Goal: Information Seeking & Learning: Understand process/instructions

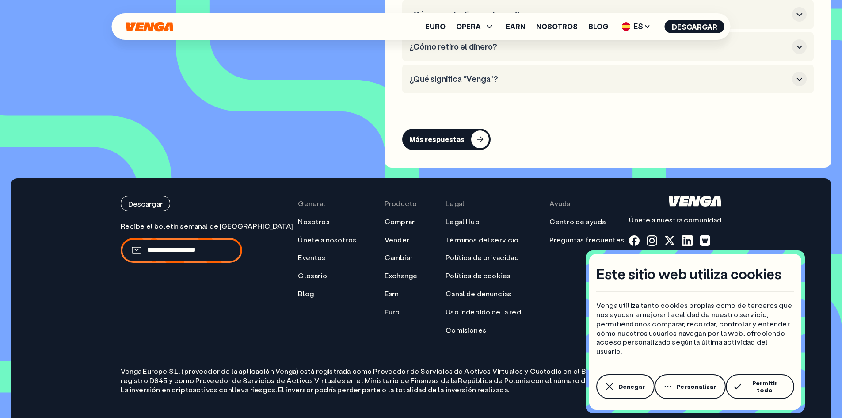
scroll to position [4293, 0]
drag, startPoint x: 118, startPoint y: 355, endPoint x: 179, endPoint y: 356, distance: 61.0
click at [179, 356] on div "Descargar Únete a nuestra comunidad General Nosotros Únete a nosotros Eventos G…" at bounding box center [421, 300] width 637 height 245
copy p "Venga [GEOGRAPHIC_DATA] S.L."
click at [749, 383] on button "Permitir todo" at bounding box center [760, 386] width 69 height 25
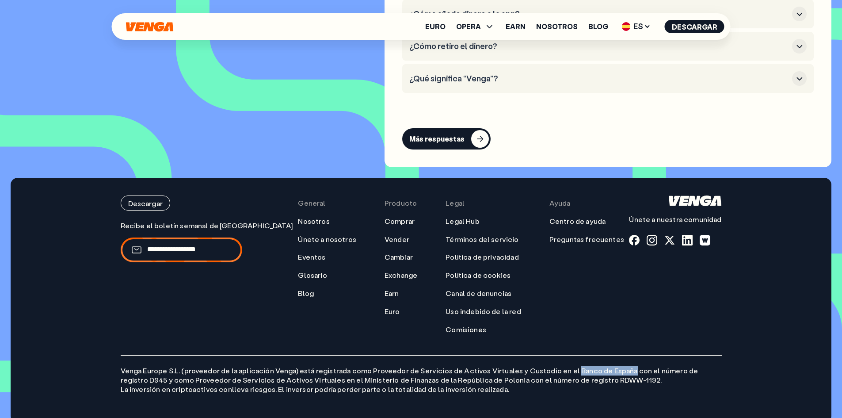
drag, startPoint x: 567, startPoint y: 356, endPoint x: 620, endPoint y: 359, distance: 53.1
click at [620, 359] on p "Venga [GEOGRAPHIC_DATA] S.L. (proveedor de la aplicación Venga) está registrada…" at bounding box center [421, 374] width 601 height 38
copy p "Banco de España"
click at [132, 366] on p "Venga [GEOGRAPHIC_DATA] S.L. (proveedor de la aplicación Venga) está registrada…" at bounding box center [421, 374] width 601 height 38
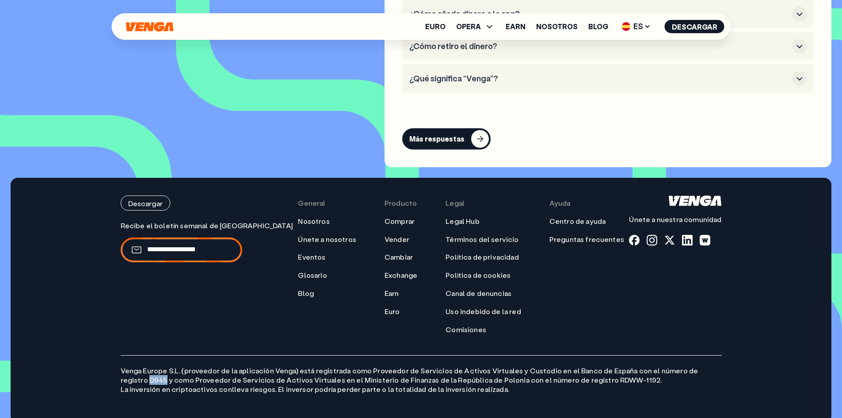
copy p "D945"
drag, startPoint x: 103, startPoint y: 343, endPoint x: 106, endPoint y: 348, distance: 5.8
click at [102, 343] on footer "Descargar Únete a nuestra comunidad General Nosotros Únete a nosotros Eventos G…" at bounding box center [421, 300] width 821 height 245
drag, startPoint x: 113, startPoint y: 357, endPoint x: 177, endPoint y: 357, distance: 64.1
click at [177, 357] on div "Descargar Únete a nuestra comunidad General Nosotros Únete a nosotros Eventos G…" at bounding box center [421, 300] width 637 height 245
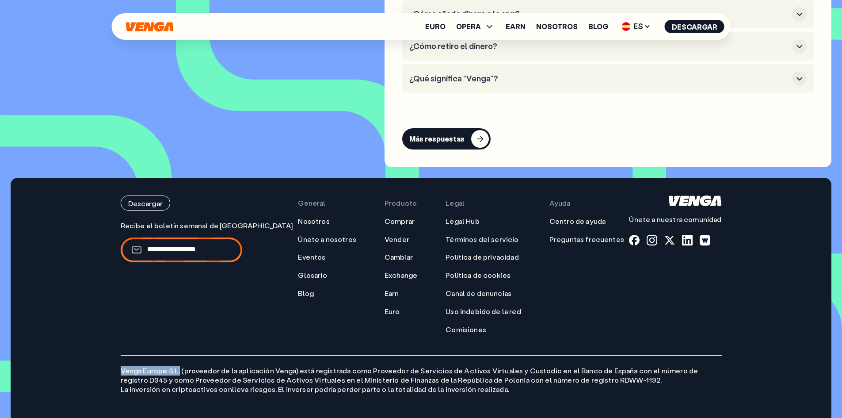
copy p "Venga [GEOGRAPHIC_DATA] S.L."
click at [453, 217] on link "Legal Hub" at bounding box center [463, 221] width 34 height 9
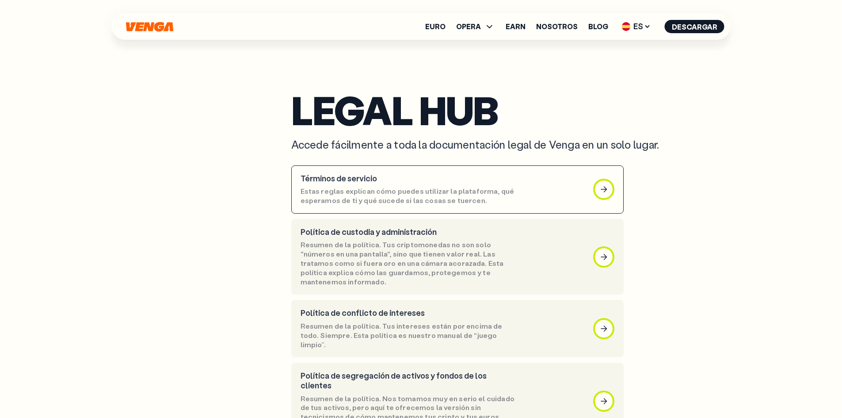
click at [479, 183] on div "Términos de servicio Estas reglas explican cómo puedes utilizar la plataforma, …" at bounding box center [408, 189] width 215 height 31
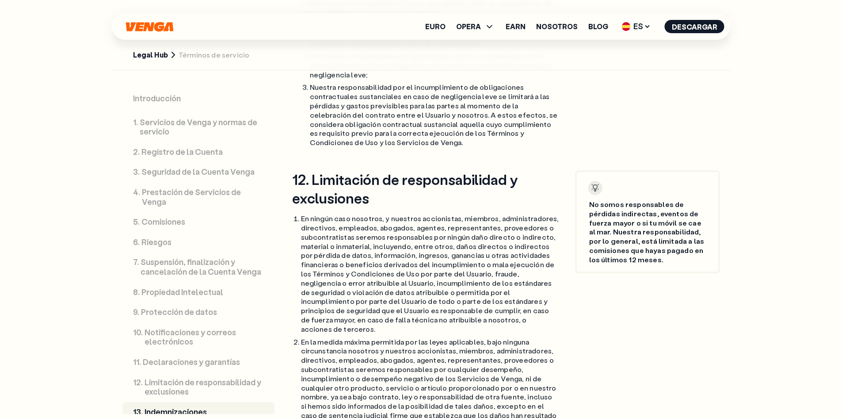
scroll to position [10257, 0]
